Goal: Information Seeking & Learning: Learn about a topic

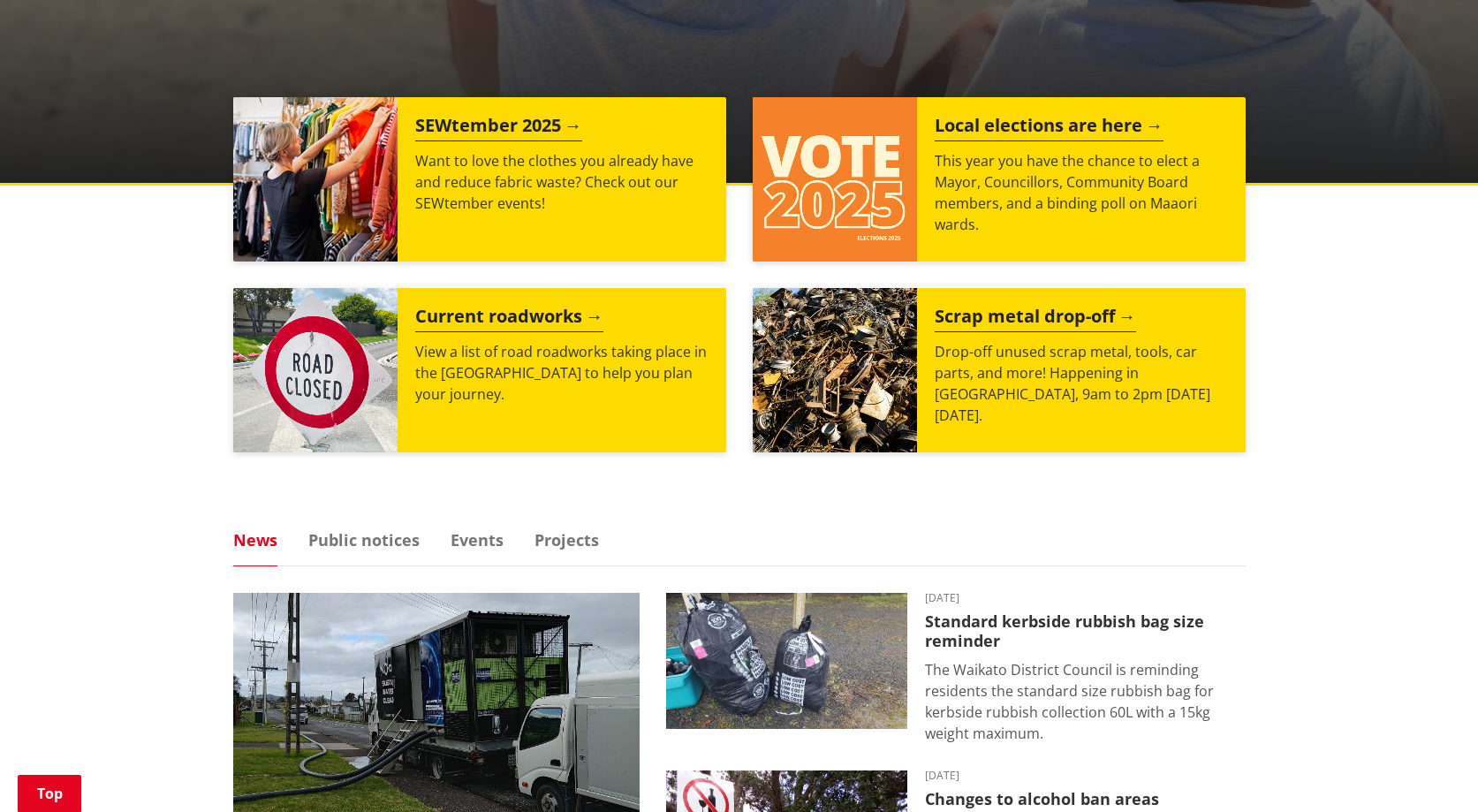
scroll to position [795, 0]
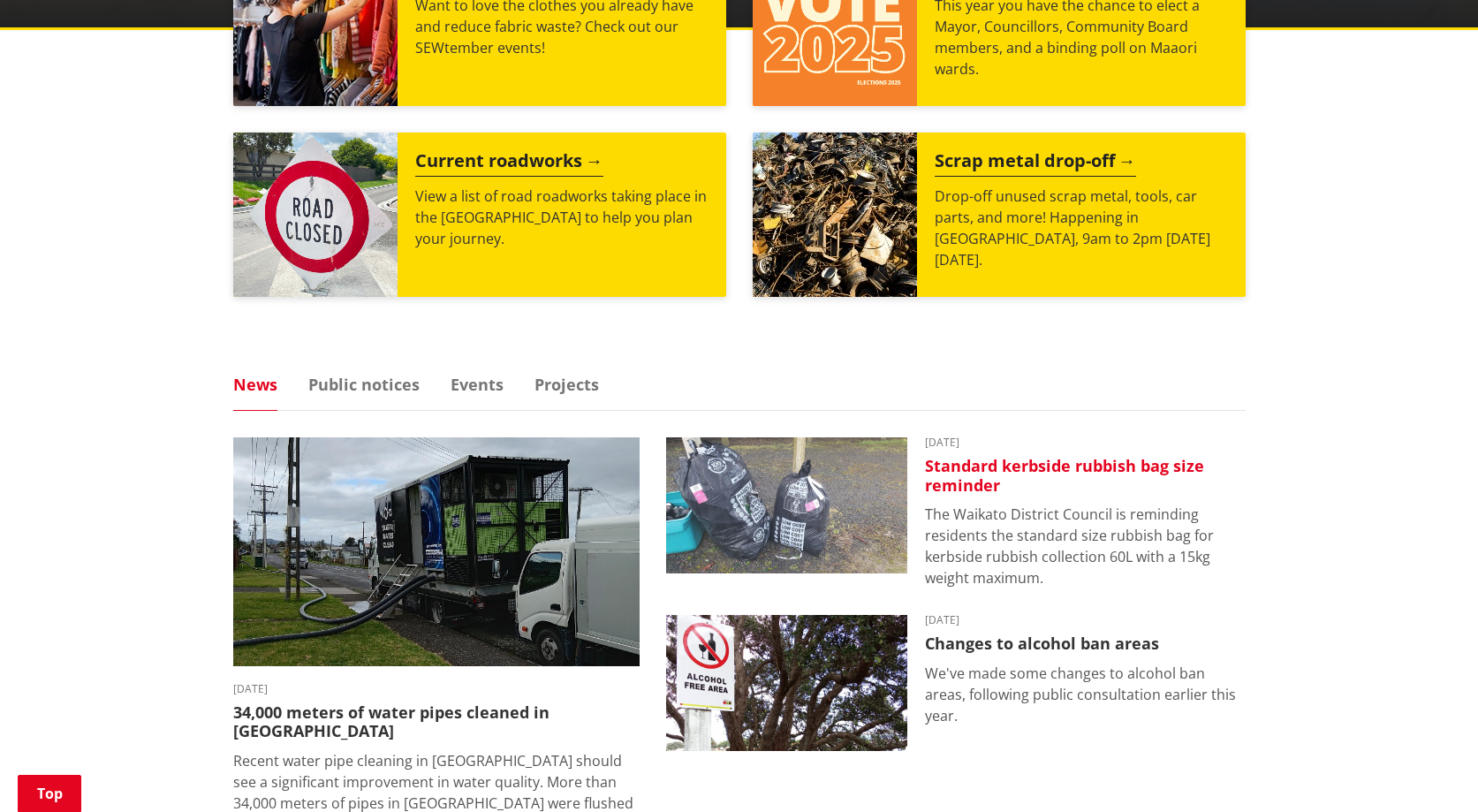
click at [1000, 484] on h3 "Standard kerbside rubbish bag size reminder" at bounding box center [1086, 476] width 321 height 38
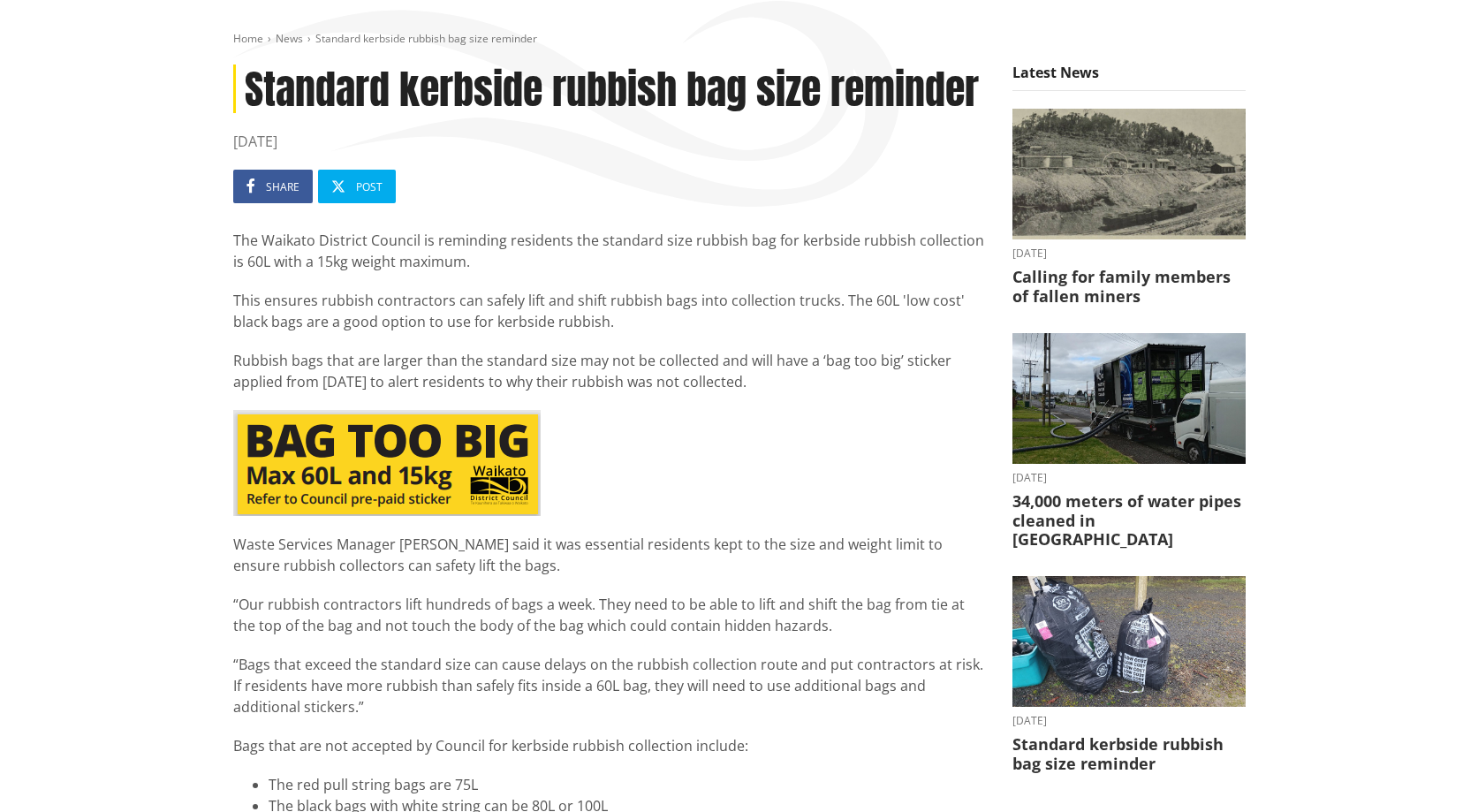
scroll to position [177, 0]
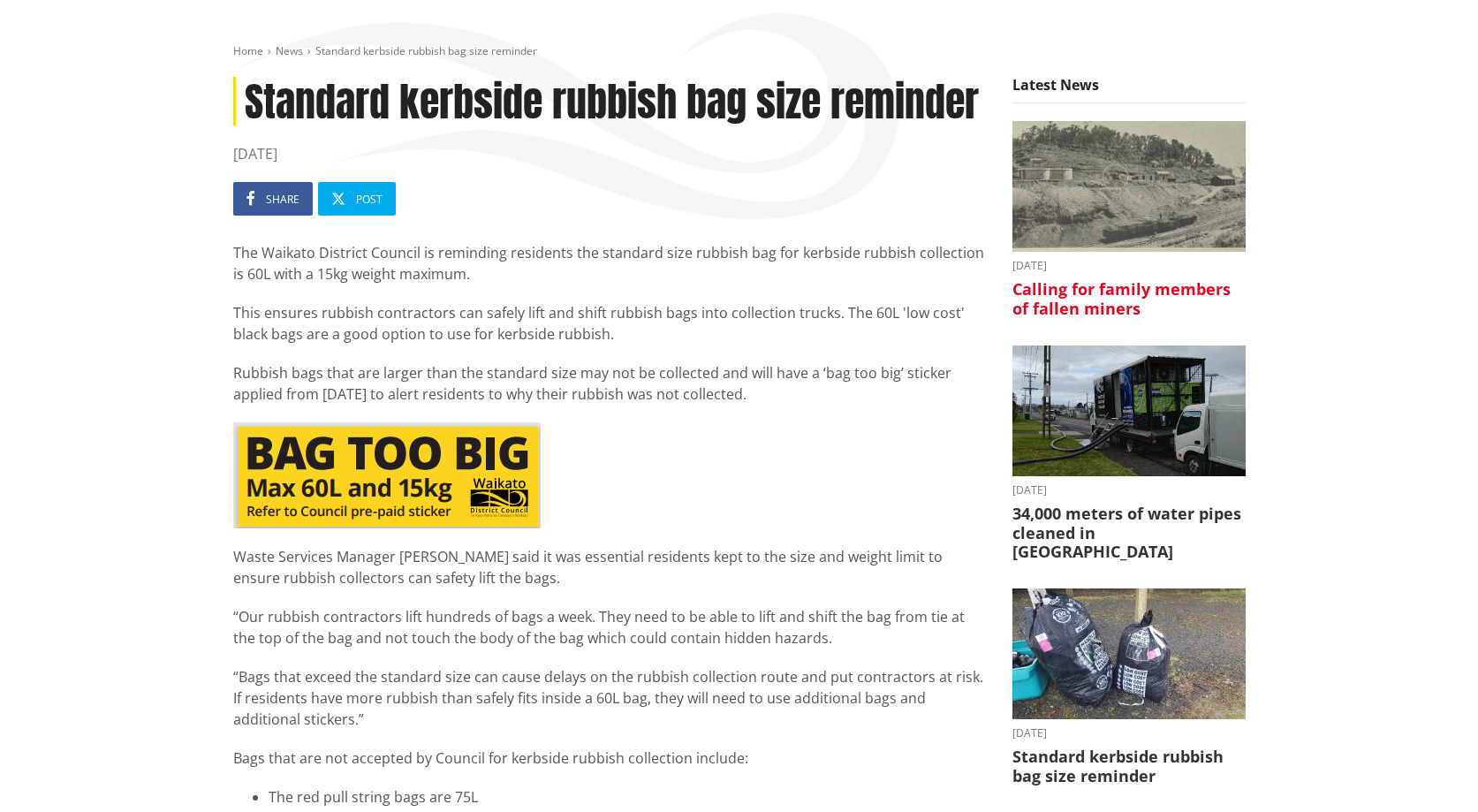
click at [1124, 196] on img at bounding box center [1129, 187] width 234 height 132
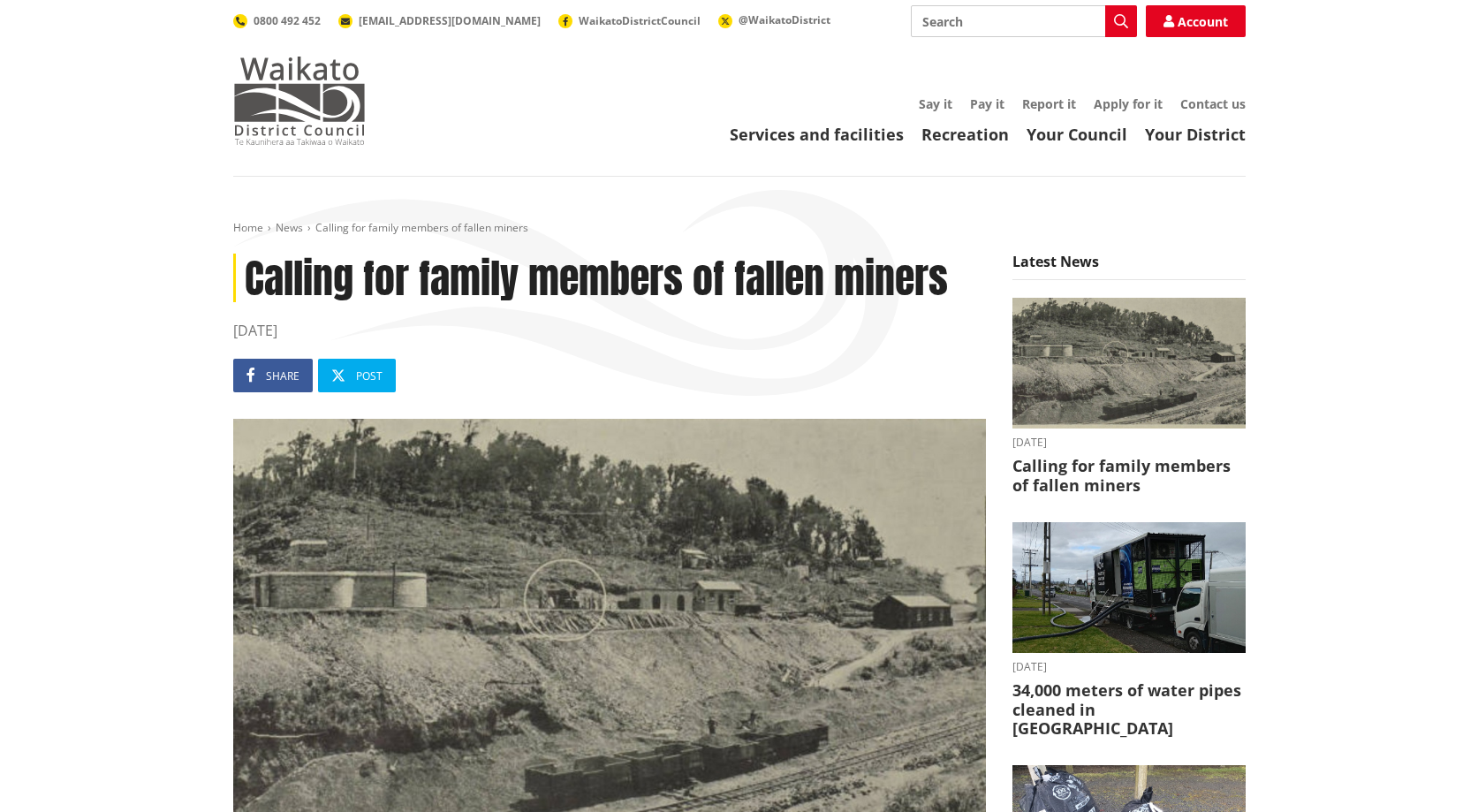
click at [309, 80] on img at bounding box center [299, 101] width 133 height 88
